Goal: Check status: Check status

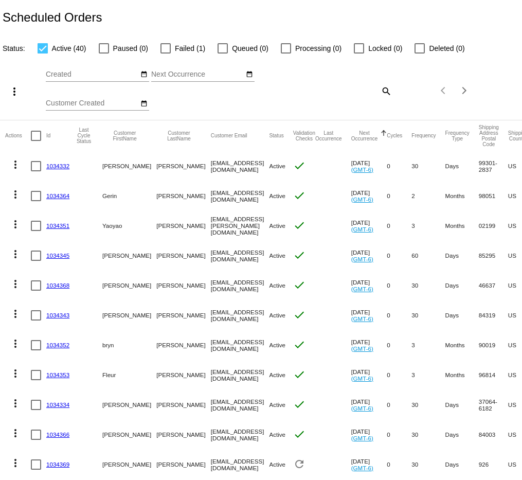
click at [385, 99] on mat-icon "search" at bounding box center [385, 91] width 12 height 16
click at [338, 93] on input "Search" at bounding box center [348, 89] width 86 height 8
paste input "mailto:[PERSON_NAME][EMAIL_ADDRESS][DOMAIN_NAME]"
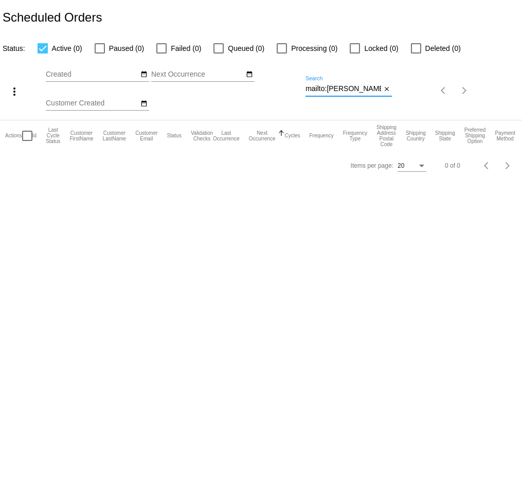
click at [355, 93] on input "mailto:[PERSON_NAME][EMAIL_ADDRESS][DOMAIN_NAME]" at bounding box center [343, 89] width 76 height 8
click at [313, 330] on body "Scheduled Orders Status: Active (0) Paused (0) Failed (0) Queued (0) Processing…" at bounding box center [261, 240] width 522 height 480
click at [333, 91] on input "mailto:[PERSON_NAME][EMAIL_ADDRESS][DOMAIN_NAME]" at bounding box center [343, 89] width 76 height 8
type input "[PERSON_NAME][EMAIL_ADDRESS][DOMAIN_NAME]"
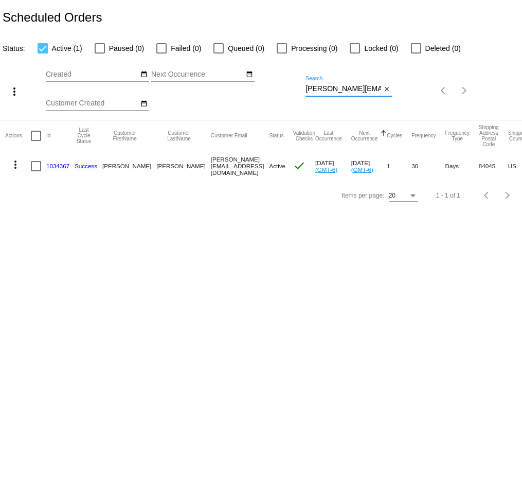
click at [62, 169] on link "1034367" at bounding box center [57, 165] width 23 height 7
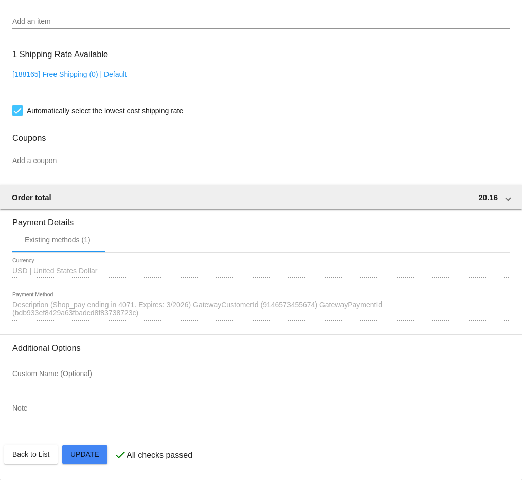
scroll to position [822, 0]
click at [270, 275] on div "USD USD | United States Dollar Currency" at bounding box center [260, 268] width 497 height 20
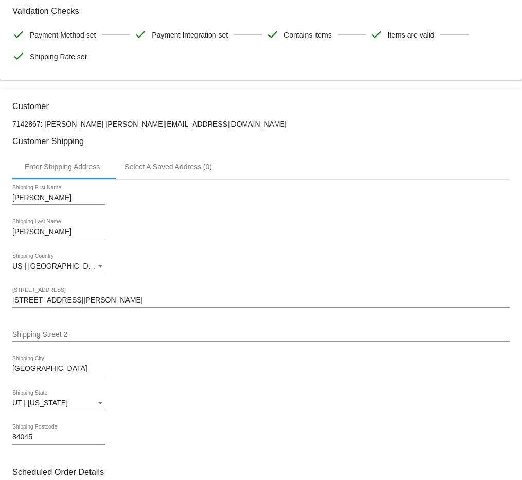
scroll to position [150, 0]
